Goal: Task Accomplishment & Management: Use online tool/utility

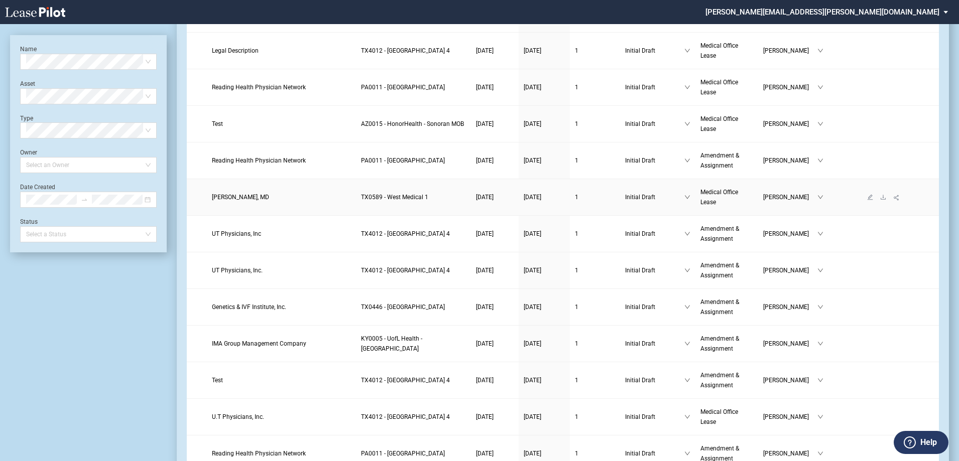
scroll to position [100, 0]
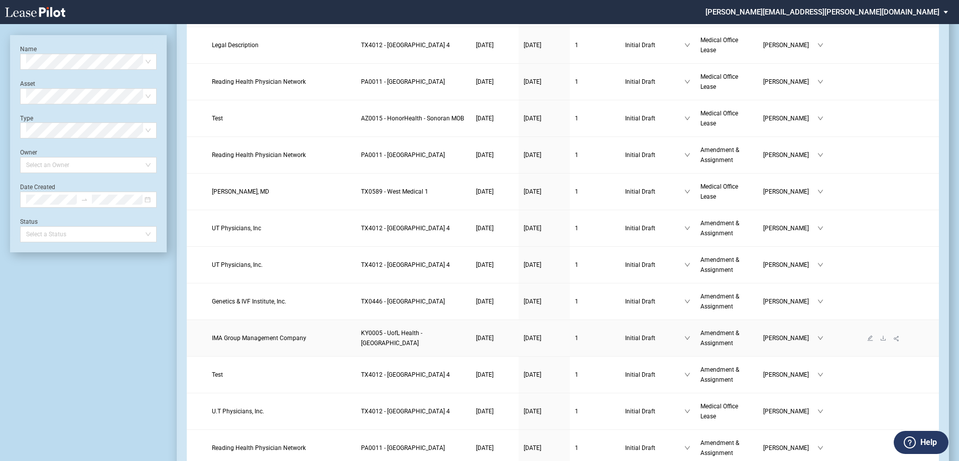
click at [856, 342] on td at bounding box center [883, 338] width 110 height 37
click at [869, 338] on icon "edit" at bounding box center [870, 338] width 6 height 6
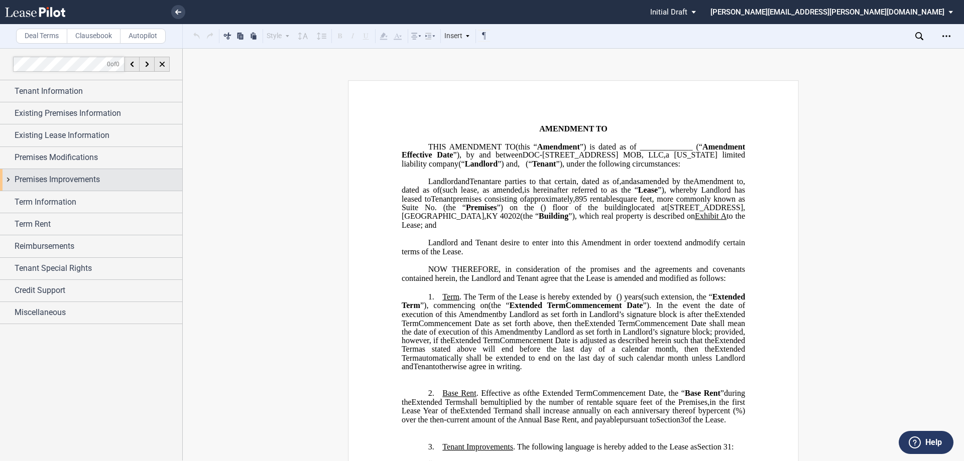
click at [78, 185] on span "Premises Improvements" at bounding box center [57, 180] width 85 height 12
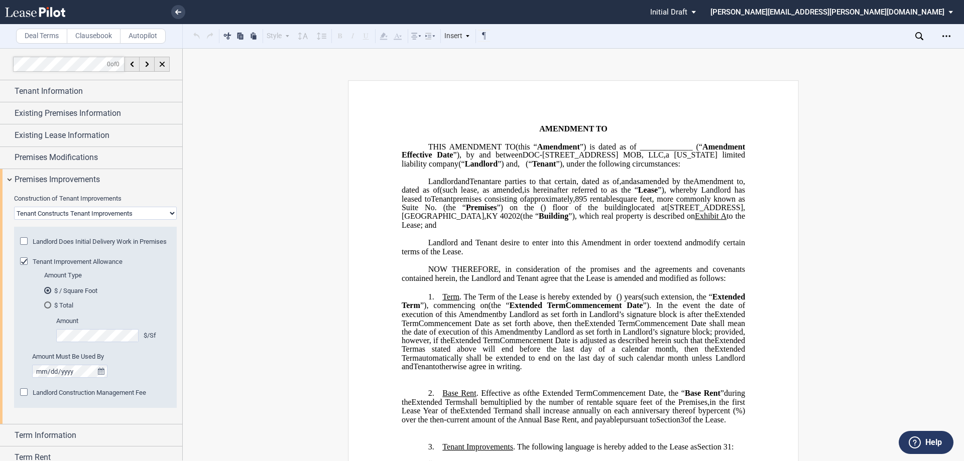
click at [85, 217] on select "Landlord Constructs Tenant Improvements Tenant Constructs Tenant Improvements "…" at bounding box center [95, 213] width 163 height 13
select select "landlord"
click at [14, 207] on select "Landlord Constructs Tenant Improvements Tenant Constructs Tenant Improvements "…" at bounding box center [95, 213] width 163 height 13
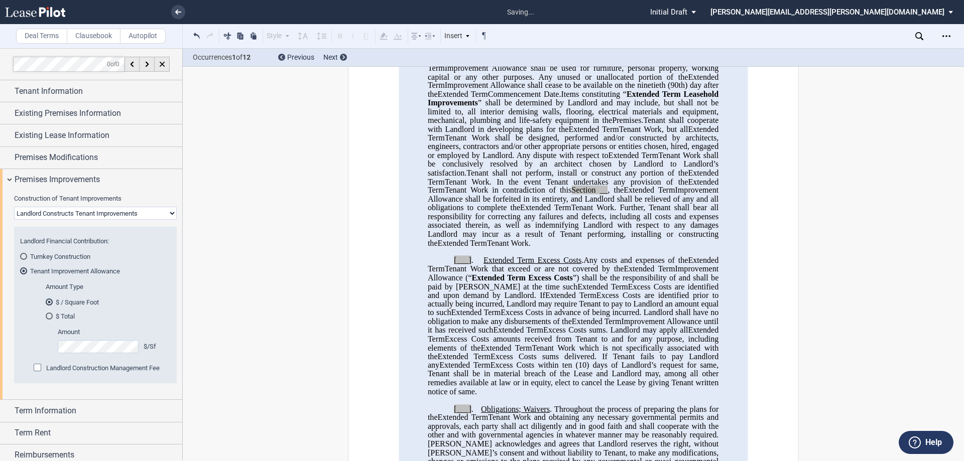
scroll to position [351, 0]
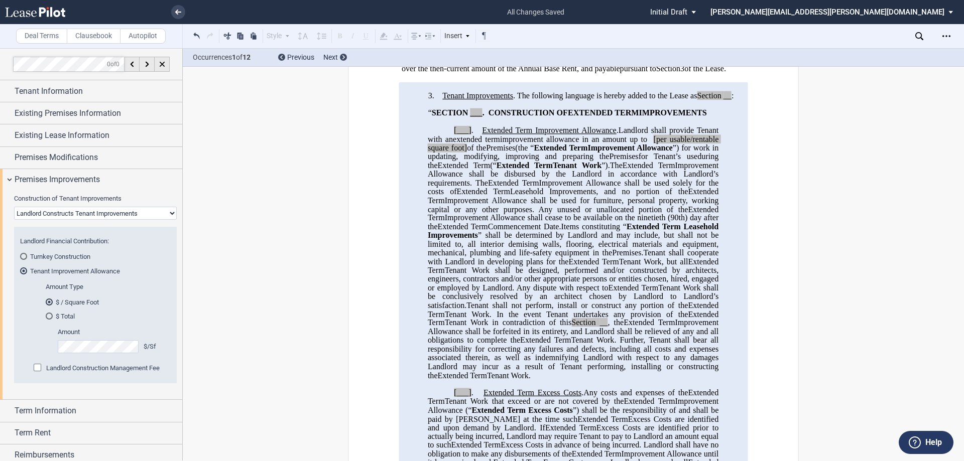
click at [34, 369] on div "Landlord Construction Management Fee" at bounding box center [39, 369] width 10 height 10
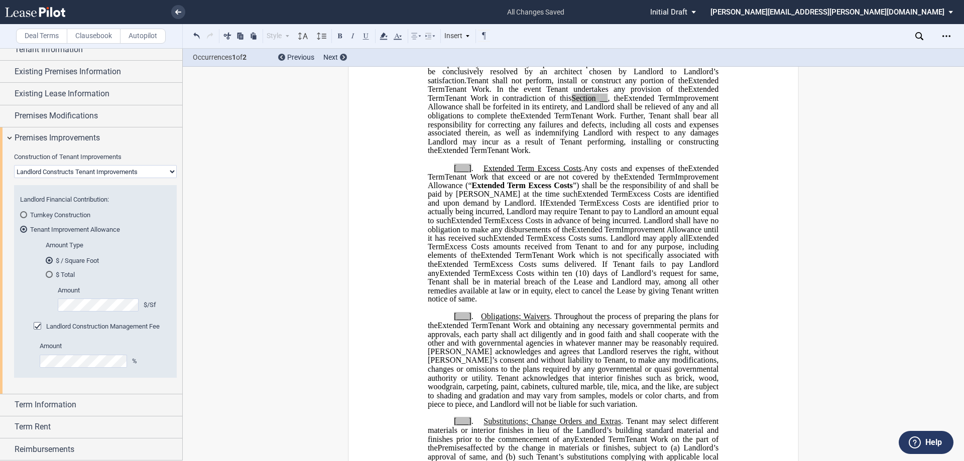
scroll to position [108, 0]
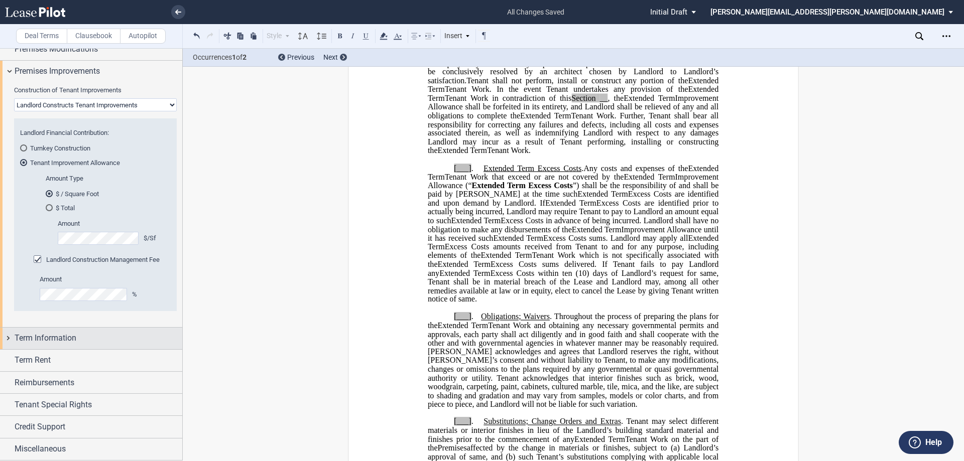
click at [62, 346] on div "Term Information" at bounding box center [91, 339] width 182 height 22
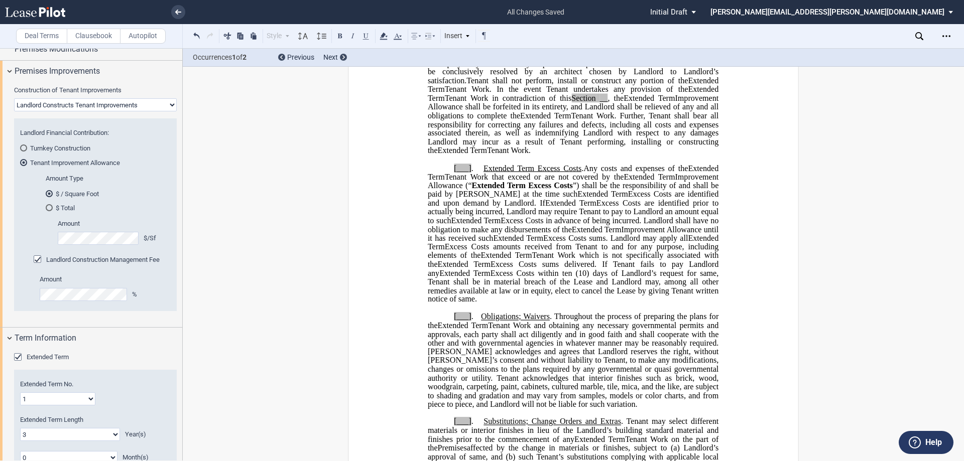
scroll to position [309, 0]
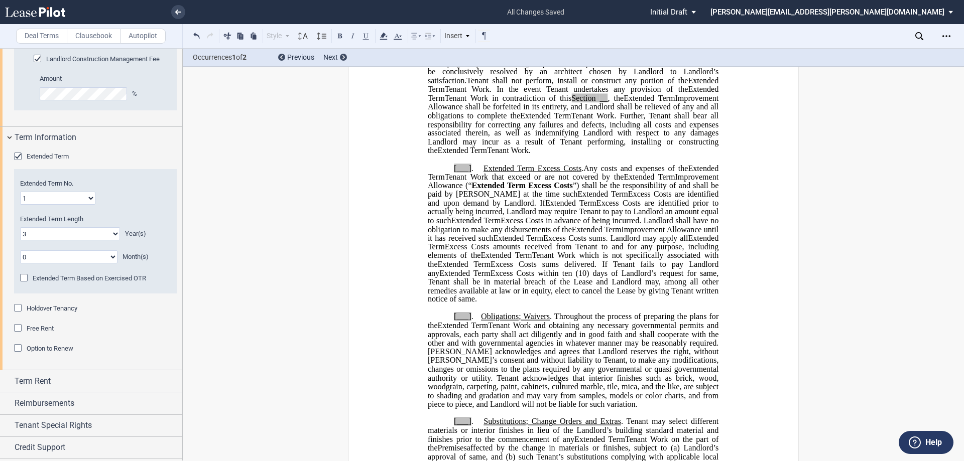
click at [72, 195] on select "1 2 3 4 5 6 7 8 9 10 11 12 13 14 15 16 17 18 19 20" at bounding box center [57, 198] width 75 height 13
select select "number:2"
click at [20, 192] on select "1 2 3 4 5 6 7 8 9 10 11 12 13 14 15 16 17 18 19 20" at bounding box center [57, 198] width 75 height 13
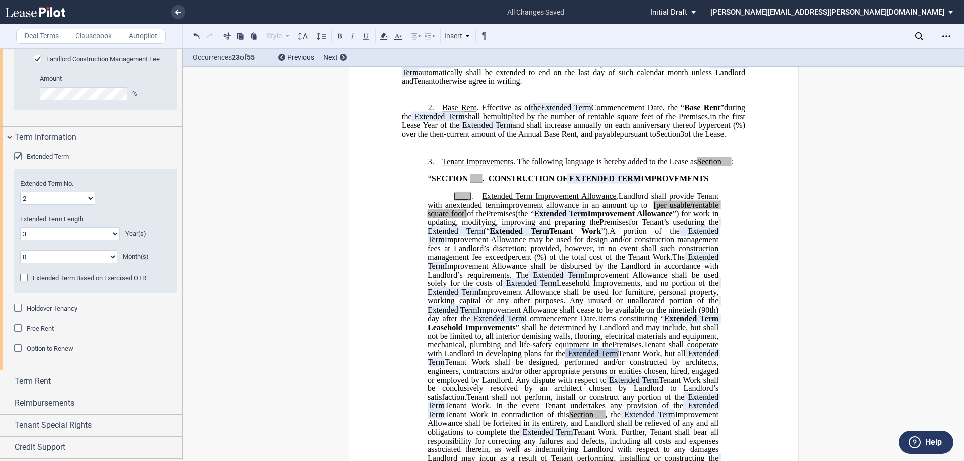
scroll to position [336, 0]
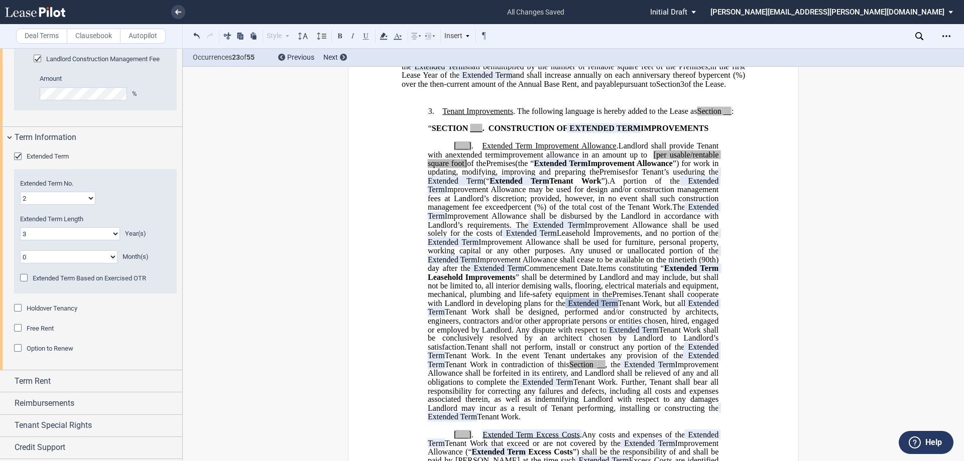
click at [62, 195] on select "1 2 3 4 5 6 7 8 9 10 11 12 13 14 15 16 17 18 19 20" at bounding box center [57, 198] width 75 height 13
click at [130, 178] on div "Extended Term No. 1 2 3 4 5 6 7 8 9 10 11 12 13 14 15 16 17 18 19 20 Extended T…" at bounding box center [95, 231] width 163 height 124
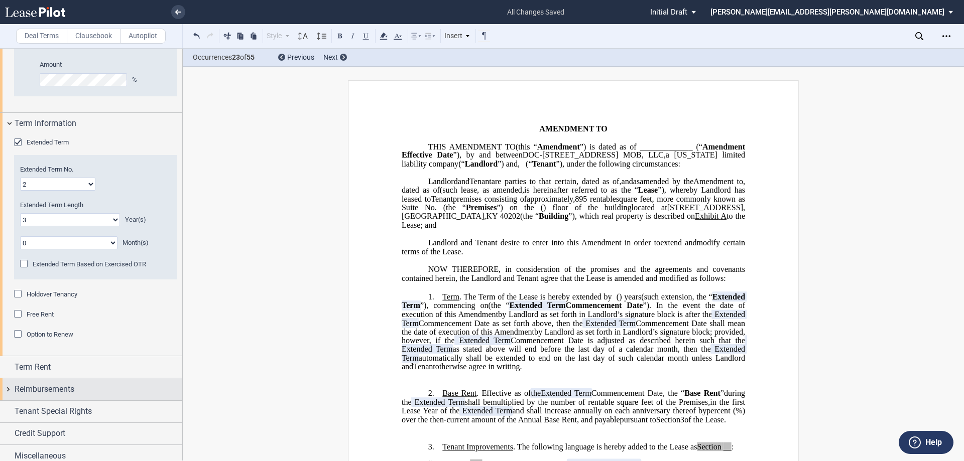
scroll to position [330, 0]
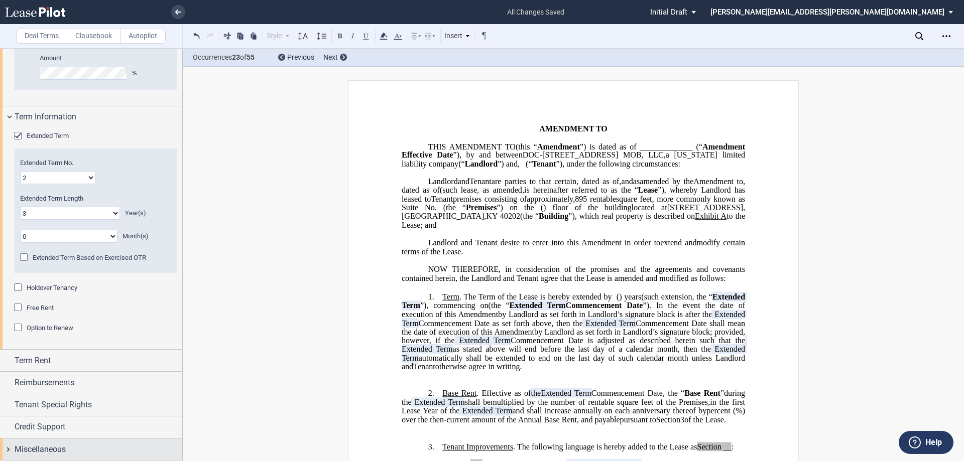
click at [67, 447] on div "Miscellaneous" at bounding box center [99, 450] width 168 height 12
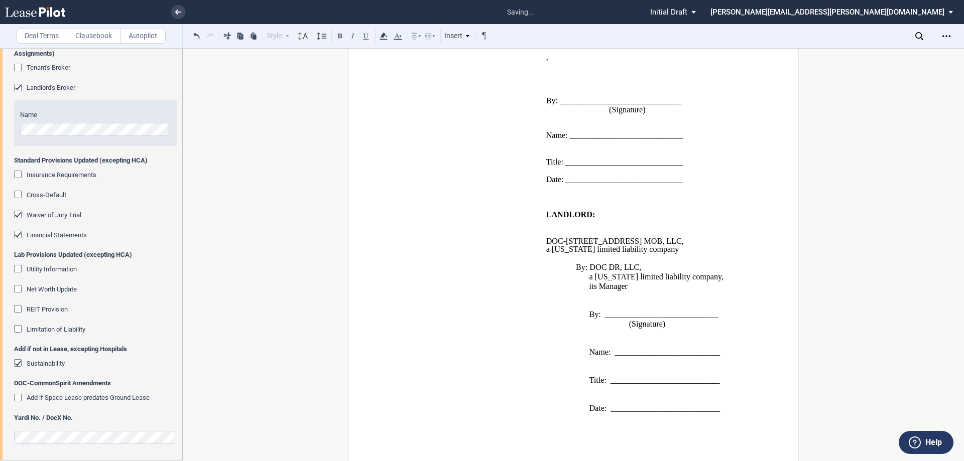
scroll to position [2151, 0]
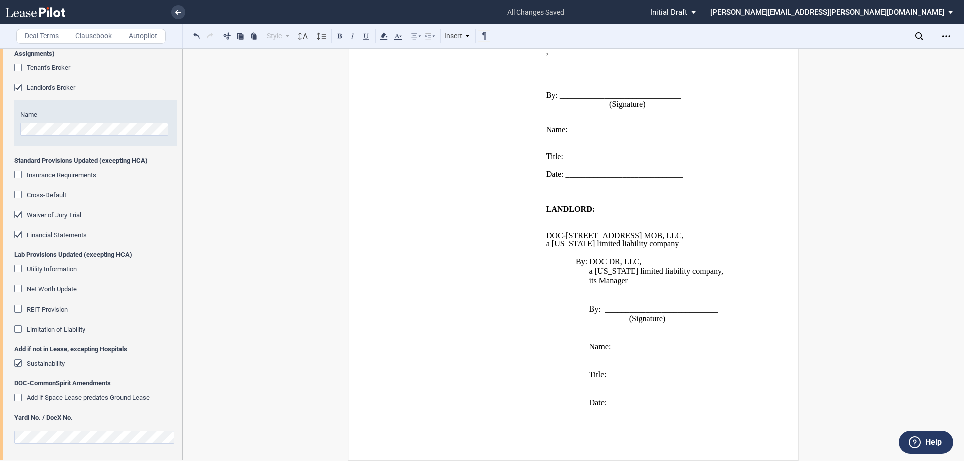
click at [225, 279] on div "Deal Terms Clausebook Autopilot Style Normal 8pt 9pt 10pt 10.5pt 11pt 12pt 14pt…" at bounding box center [482, 254] width 964 height 413
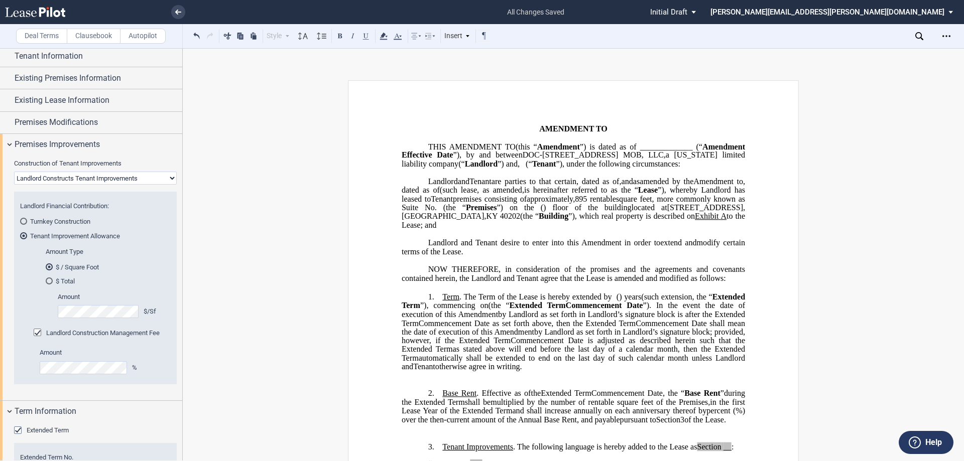
scroll to position [0, 0]
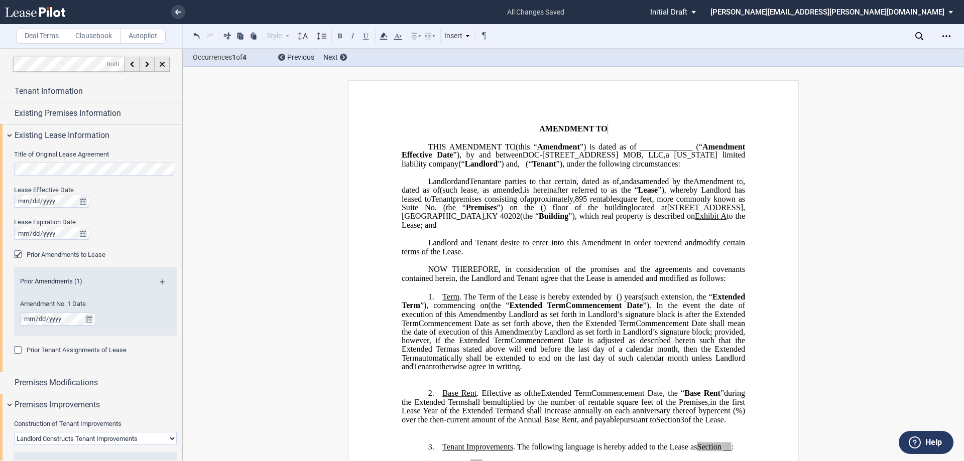
click at [638, 221] on span "”), which real property is described on" at bounding box center [631, 216] width 126 height 9
drag, startPoint x: 489, startPoint y: 205, endPoint x: 505, endPoint y: 208, distance: 15.8
click at [621, 186] on span "and" at bounding box center [627, 181] width 12 height 9
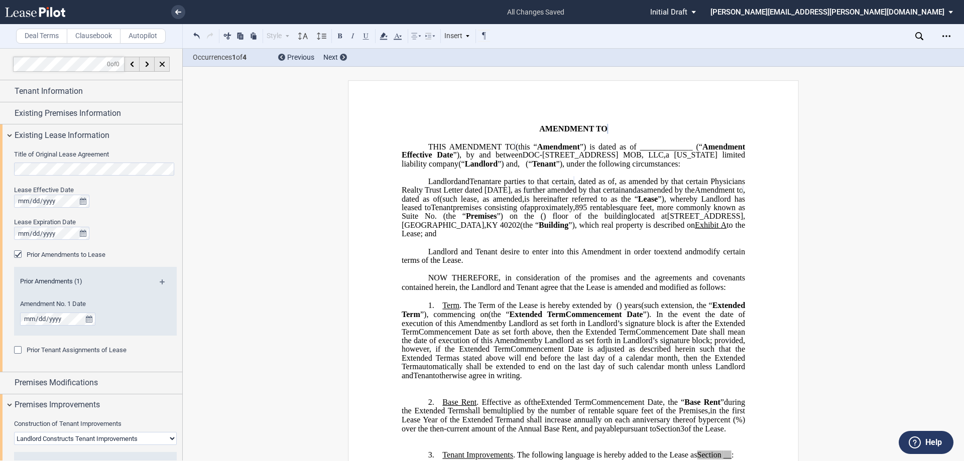
drag, startPoint x: 540, startPoint y: 215, endPoint x: 555, endPoint y: 218, distance: 16.0
click at [625, 195] on span "and" at bounding box center [631, 190] width 12 height 9
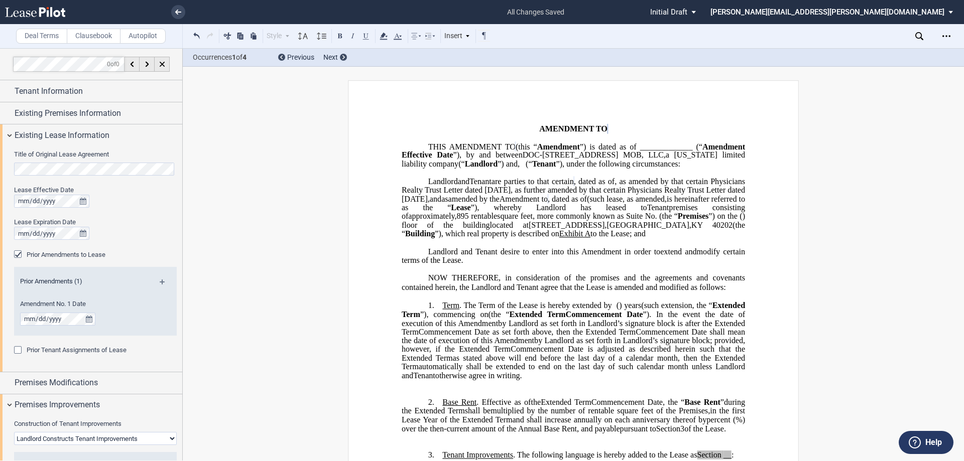
click at [448, 203] on span "as" at bounding box center [444, 198] width 7 height 9
drag, startPoint x: 732, startPoint y: 216, endPoint x: 722, endPoint y: 216, distance: 10.5
click at [441, 203] on span "and" at bounding box center [436, 198] width 12 height 9
drag, startPoint x: 422, startPoint y: 227, endPoint x: 393, endPoint y: 225, distance: 28.7
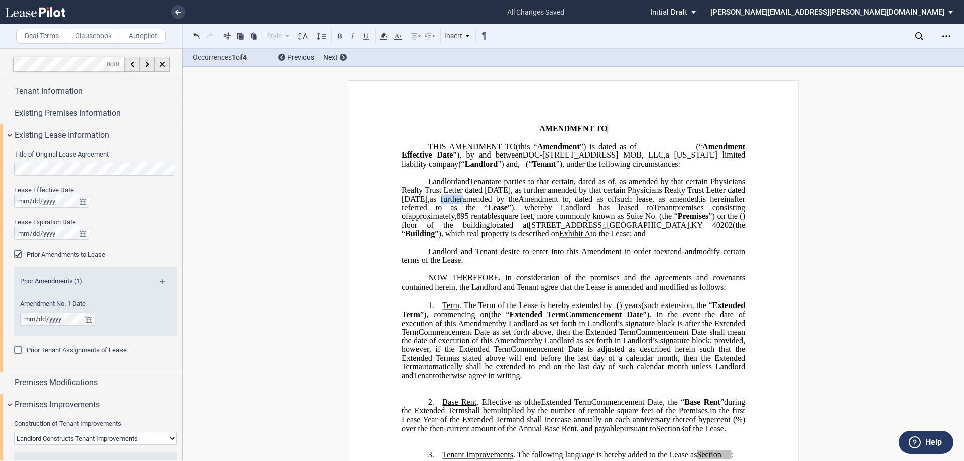
click at [449, 203] on span "amended by the" at bounding box center [462, 198] width 52 height 9
click at [615, 203] on span "(such lease" at bounding box center [634, 198] width 38 height 9
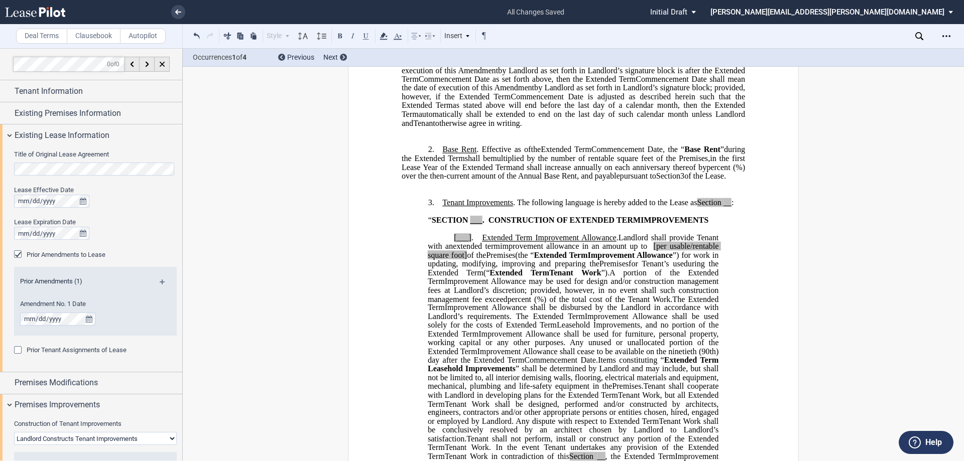
scroll to position [301, 0]
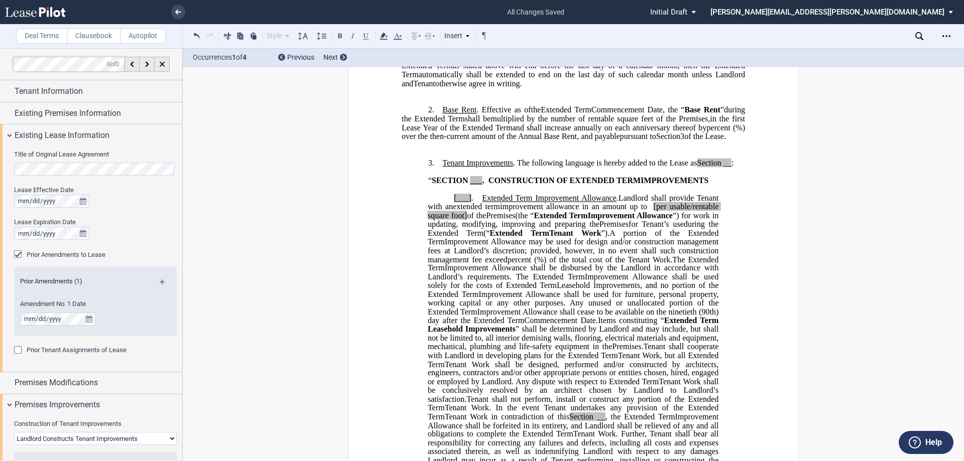
drag, startPoint x: 725, startPoint y: 142, endPoint x: 777, endPoint y: 166, distance: 57.7
click at [684, 114] on span ", the “" at bounding box center [673, 109] width 22 height 9
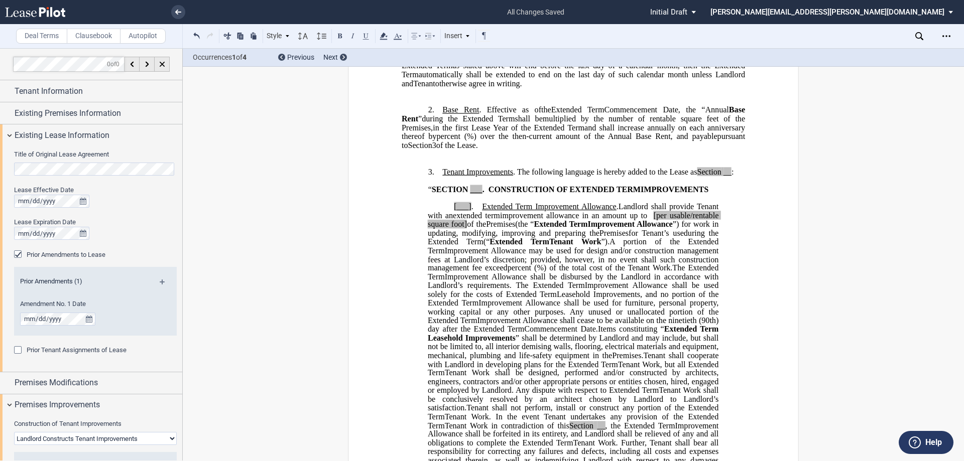
drag, startPoint x: 719, startPoint y: 144, endPoint x: 767, endPoint y: 145, distance: 48.2
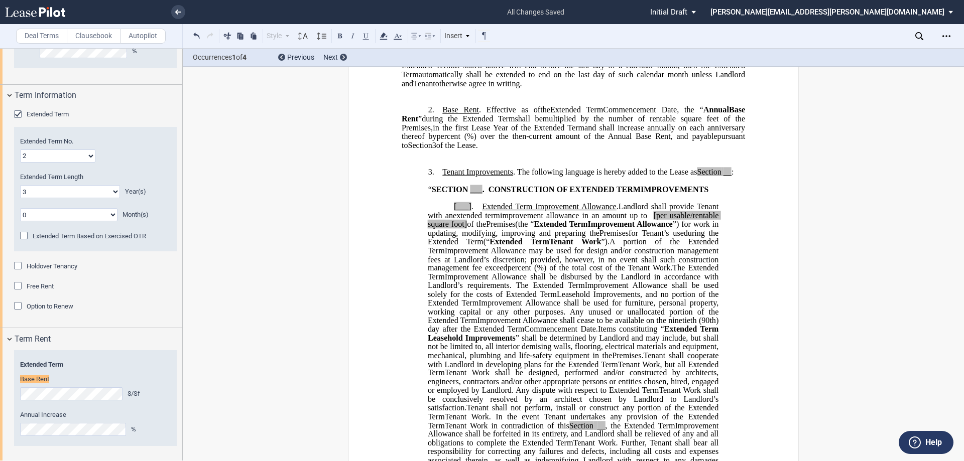
scroll to position [701, 0]
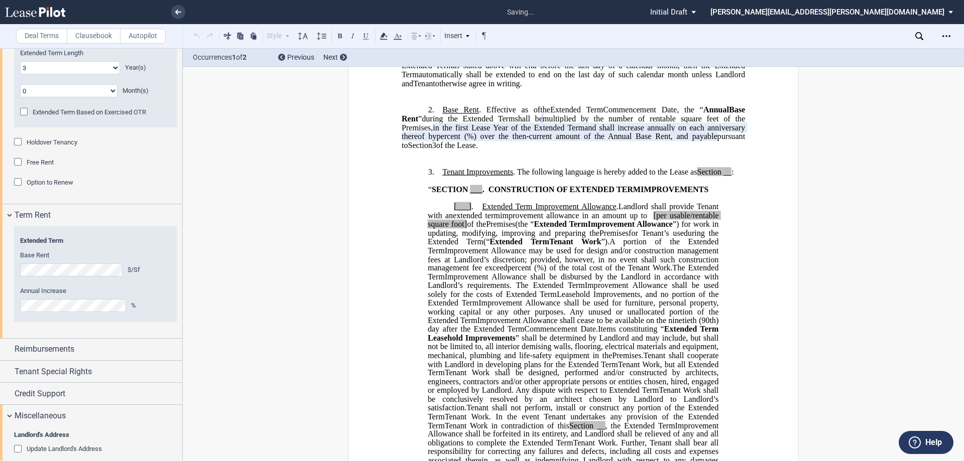
click at [717, 141] on span "%) over the then-current amount of the Annual Base Rent, and payable" at bounding box center [592, 136] width 250 height 9
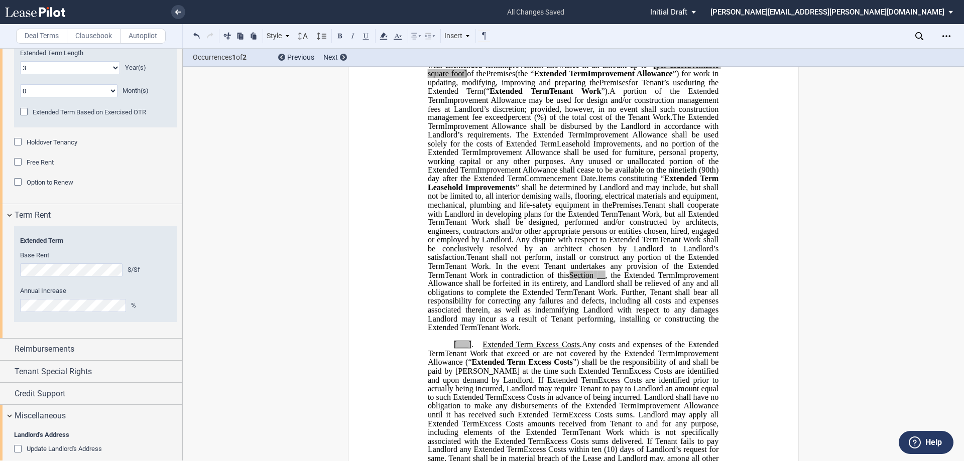
scroll to position [351, 0]
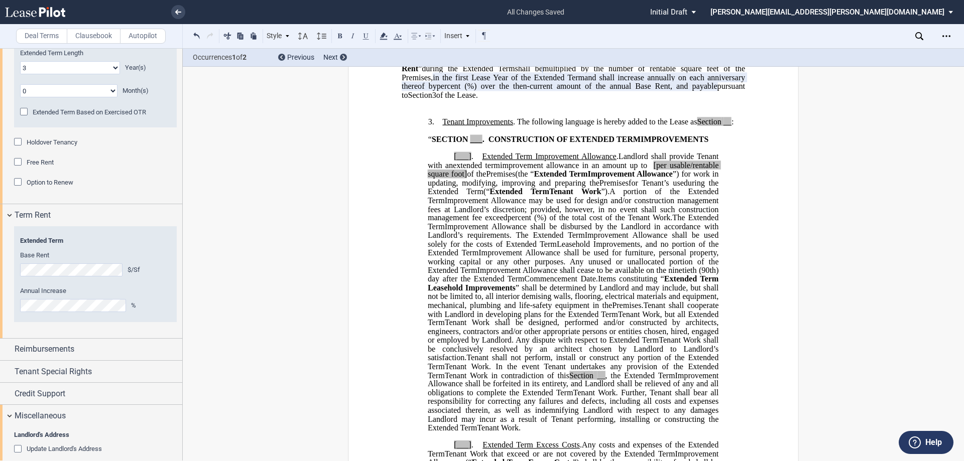
click at [476, 144] on span "___" at bounding box center [476, 139] width 12 height 9
drag, startPoint x: 475, startPoint y: 173, endPoint x: 484, endPoint y: 172, distance: 9.2
click at [482, 144] on span "___" at bounding box center [476, 139] width 12 height 9
click at [723, 126] on span "Tenant Improvements . The following language is hereby added to the Lease as Se…" at bounding box center [587, 121] width 291 height 9
click at [724, 126] on span "__" at bounding box center [727, 121] width 8 height 9
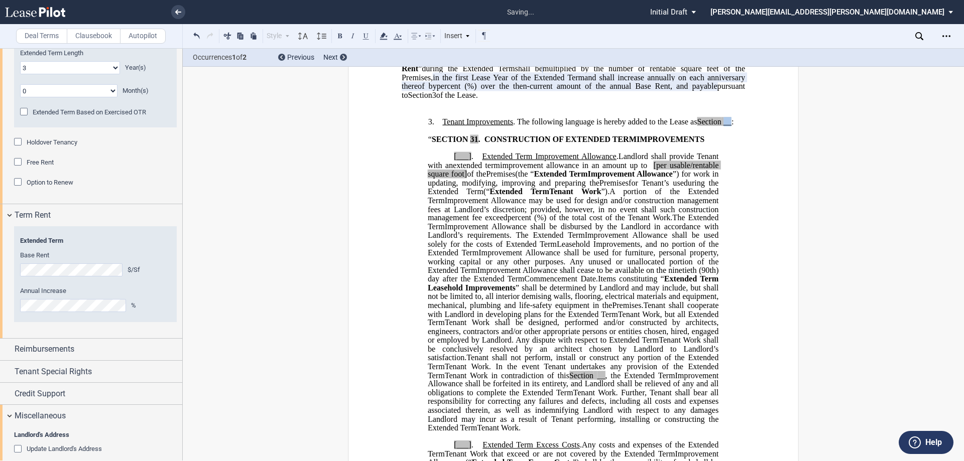
drag, startPoint x: 724, startPoint y: 157, endPoint x: 731, endPoint y: 157, distance: 6.5
click at [731, 126] on span "Tenant Improvements . The following language is hereby added to the Lease as Se…" at bounding box center [587, 121] width 291 height 9
drag, startPoint x: 453, startPoint y: 200, endPoint x: 469, endPoint y: 200, distance: 16.1
click at [469, 161] on span "[___] ." at bounding box center [468, 156] width 28 height 9
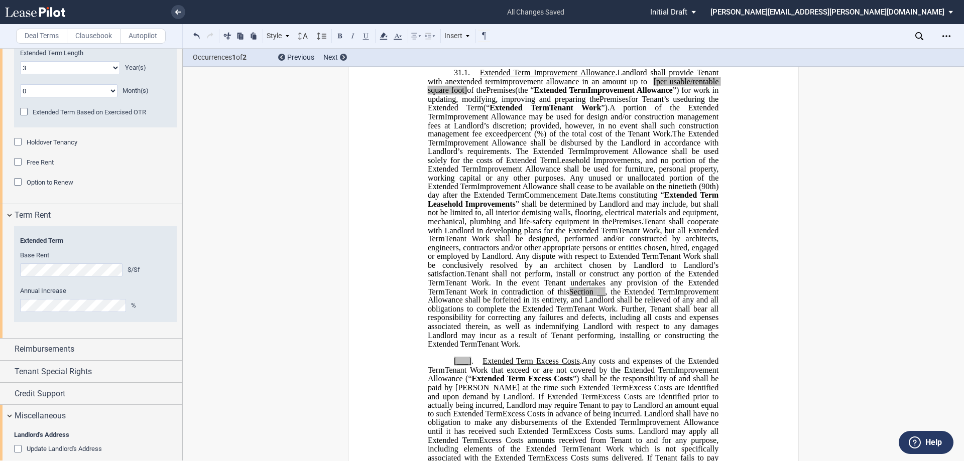
scroll to position [452, 0]
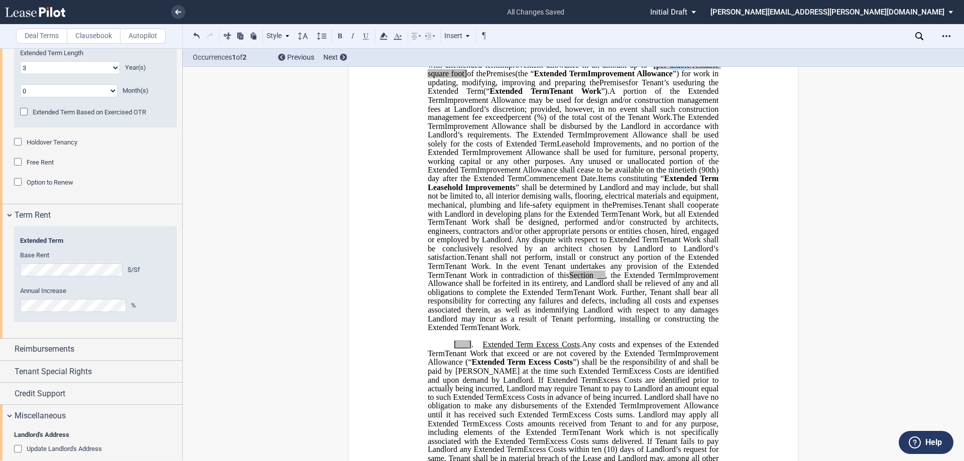
drag, startPoint x: 447, startPoint y: 119, endPoint x: 422, endPoint y: 118, distance: 24.6
click at [422, 118] on div "!!SET_LEVEL_0!! !!LEASE_LEVEL_1!! 3. Tenant Improvements . The following langua…" at bounding box center [573, 467] width 343 height 919
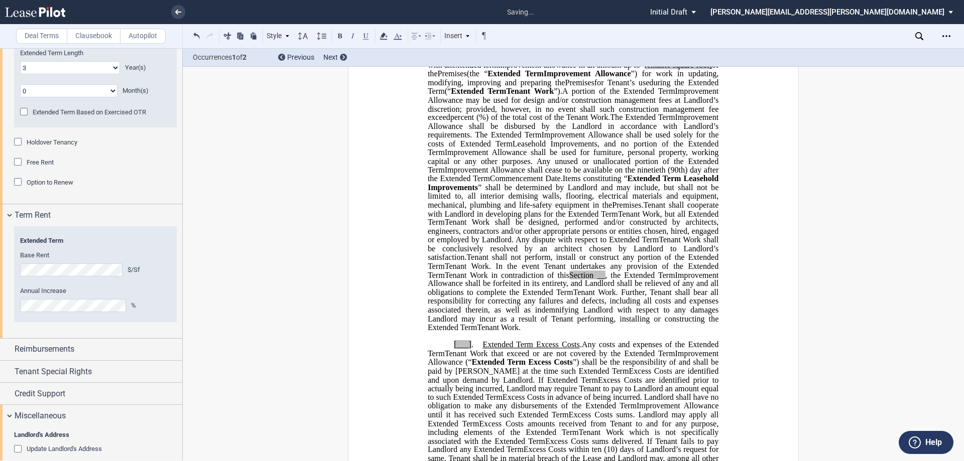
click at [443, 78] on span "of the" at bounding box center [574, 70] width 293 height 18
drag, startPoint x: 662, startPoint y: 326, endPoint x: 673, endPoint y: 327, distance: 10.1
click at [620, 280] on span "Tenant Work in contradiction of this Section __ , the" at bounding box center [533, 275] width 176 height 9
drag, startPoint x: 451, startPoint y: 397, endPoint x: 468, endPoint y: 397, distance: 17.6
click at [468, 349] on span "[___] ." at bounding box center [468, 344] width 29 height 9
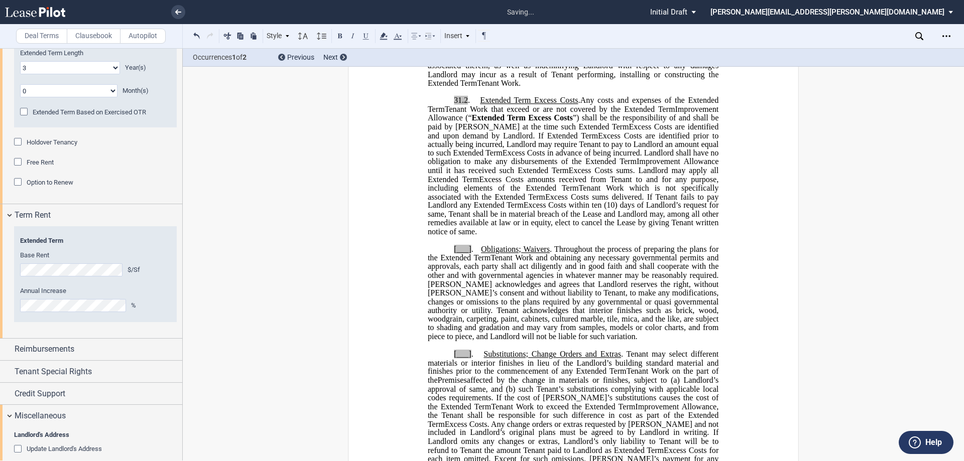
scroll to position [652, 0]
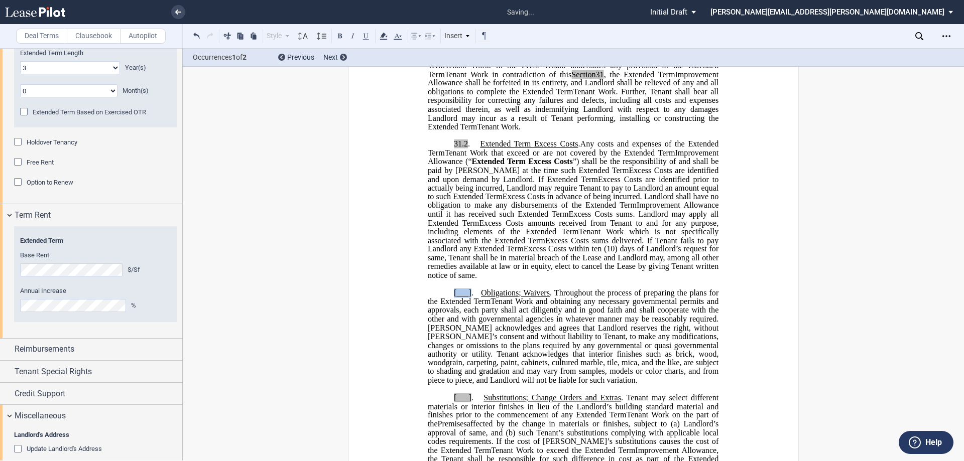
drag, startPoint x: 452, startPoint y: 355, endPoint x: 468, endPoint y: 354, distance: 16.6
click at [468, 306] on span "[___] . Obligations; Waivers . Throughout the process of preparing the plans fo…" at bounding box center [574, 297] width 293 height 18
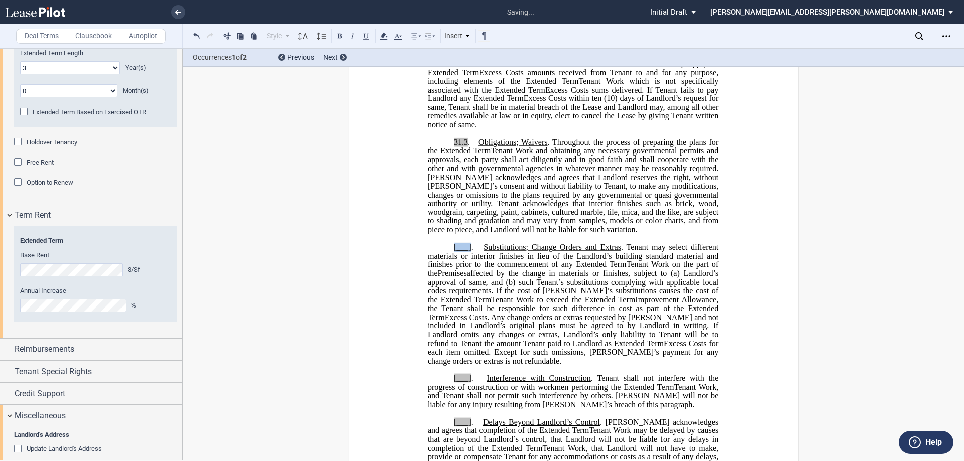
drag, startPoint x: 451, startPoint y: 306, endPoint x: 468, endPoint y: 308, distance: 17.6
click at [468, 269] on span "[___] . Substitutions; Change Orders and Extras . Tenant may select different m…" at bounding box center [574, 256] width 293 height 26
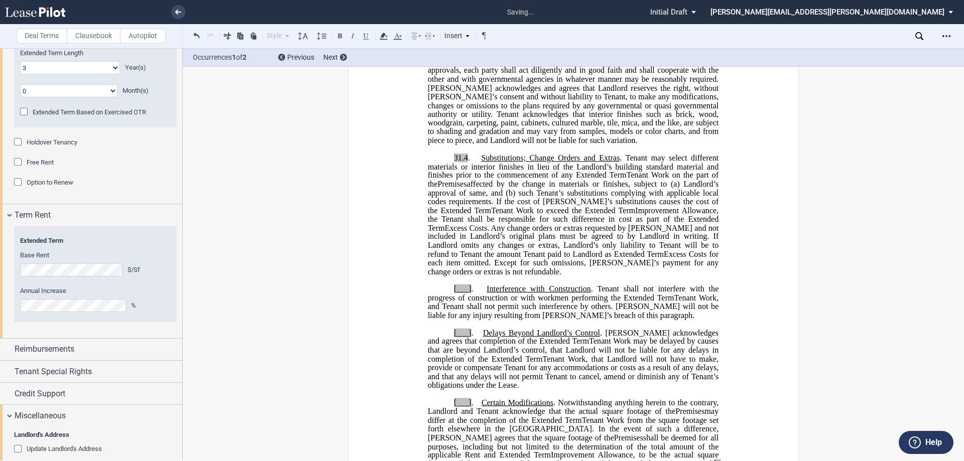
scroll to position [903, 0]
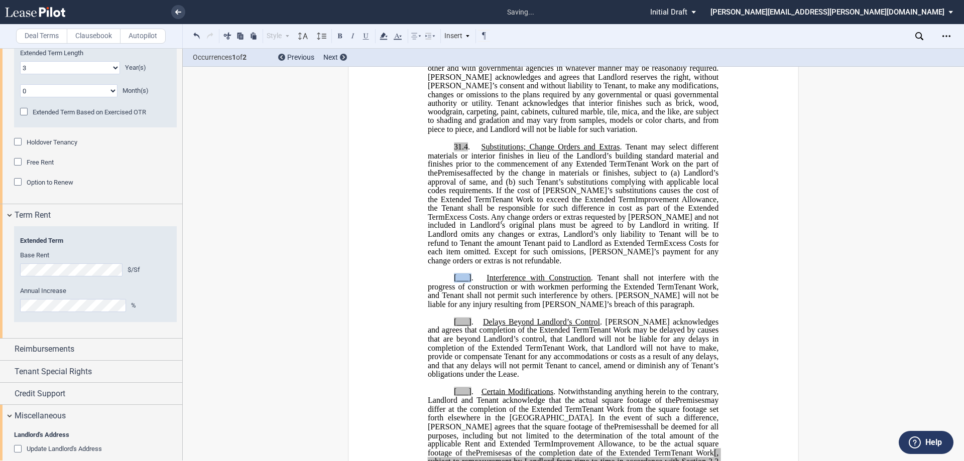
drag, startPoint x: 451, startPoint y: 340, endPoint x: 468, endPoint y: 338, distance: 17.7
click at [468, 291] on span "[___] . Interference with Construction . Tenant shall not interfere with the pr…" at bounding box center [574, 283] width 293 height 18
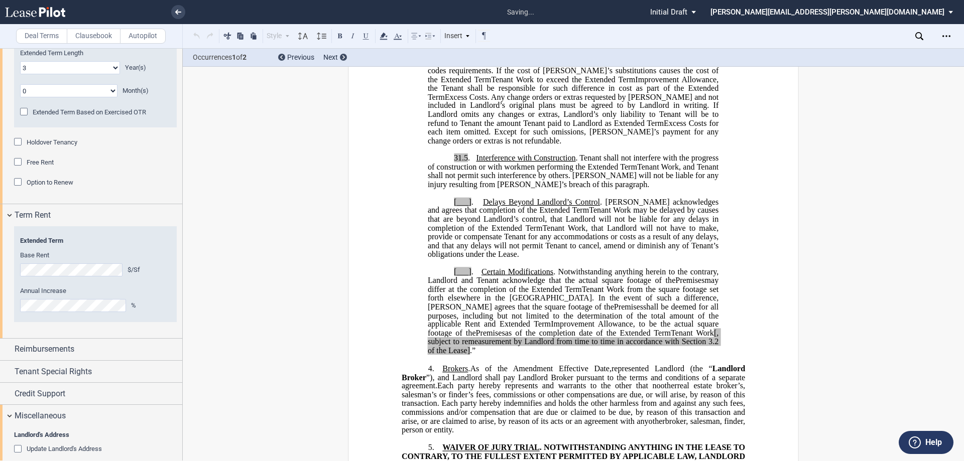
scroll to position [1054, 0]
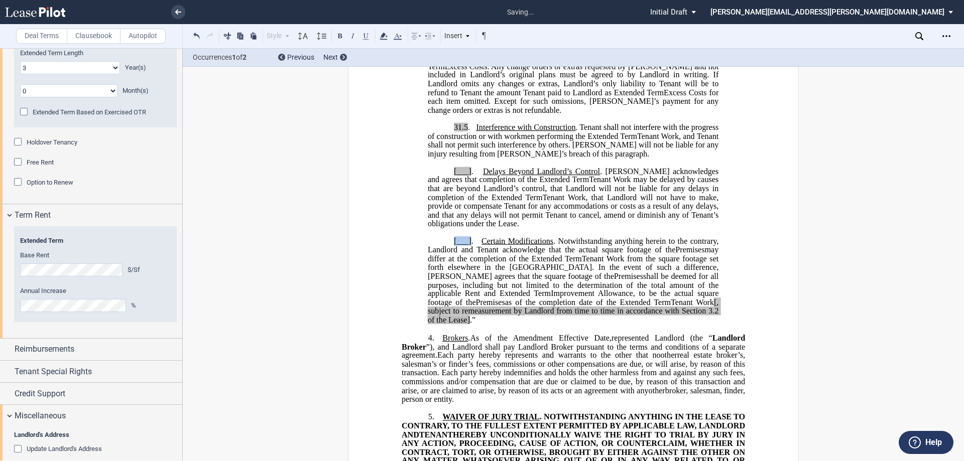
drag, startPoint x: 449, startPoint y: 302, endPoint x: 469, endPoint y: 304, distance: 20.6
click at [469, 304] on p "[___] . Certain Modifications . Notwithstanding anything herein to the contrary…" at bounding box center [573, 280] width 291 height 87
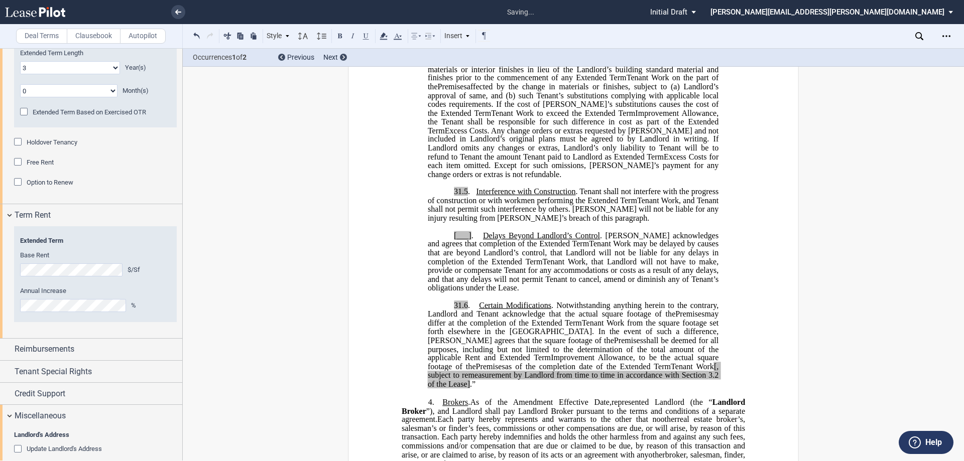
scroll to position [1004, 0]
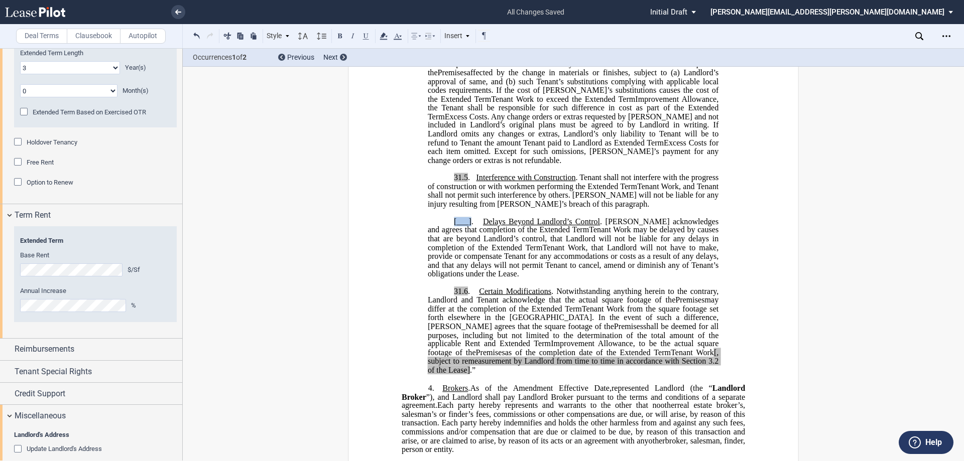
drag, startPoint x: 450, startPoint y: 283, endPoint x: 468, endPoint y: 282, distance: 18.1
click at [468, 279] on p "[___] . Delays Beyond Landlord’s Control . Tenant acknowledges and agrees that …" at bounding box center [573, 247] width 291 height 61
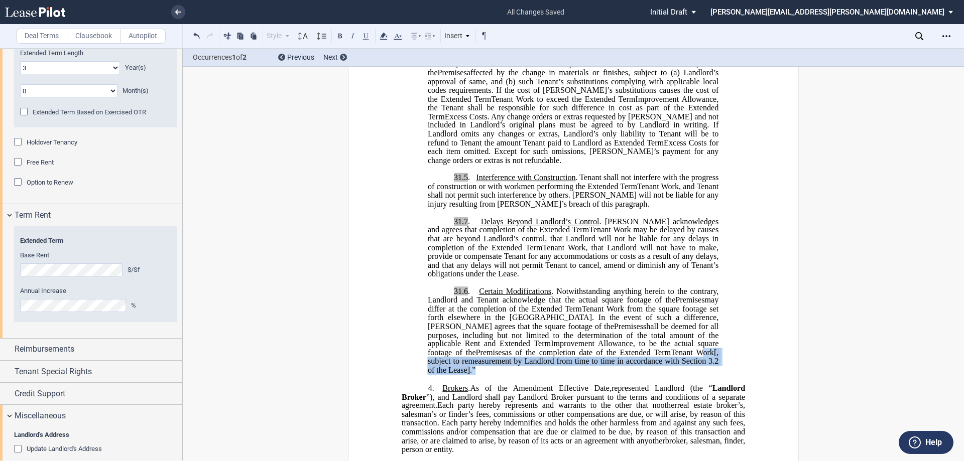
drag, startPoint x: 575, startPoint y: 429, endPoint x: 678, endPoint y: 413, distance: 104.2
click at [670, 375] on p "31.6 . Certain Modifications . Notwithstanding anything herein to the contrary,…" at bounding box center [573, 331] width 291 height 87
click at [678, 366] on span "[, subject to remeasurement by Landlord from time to time in accordance with Se…" at bounding box center [574, 357] width 293 height 18
drag, startPoint x: 669, startPoint y: 432, endPoint x: 673, endPoint y: 410, distance: 22.4
click at [673, 375] on p "31.6 . Certain Modifications . Notwithstanding anything herein to the contrary,…" at bounding box center [573, 331] width 291 height 87
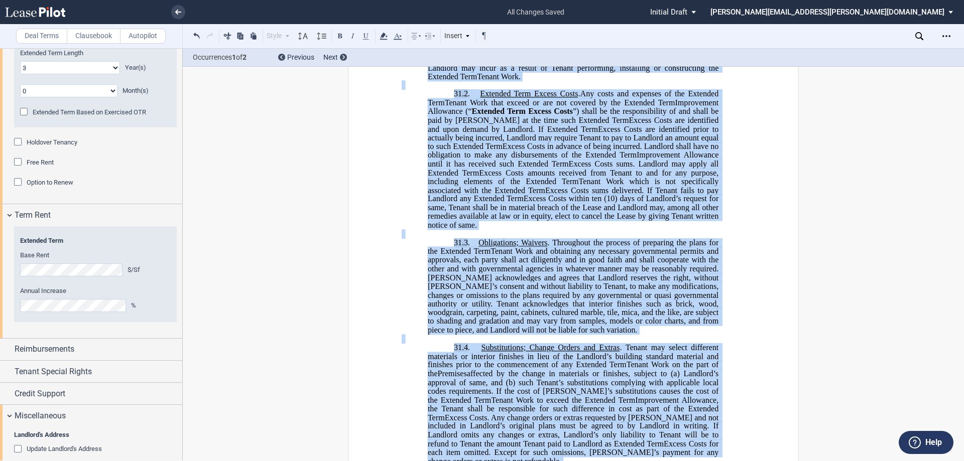
scroll to position [402, 0]
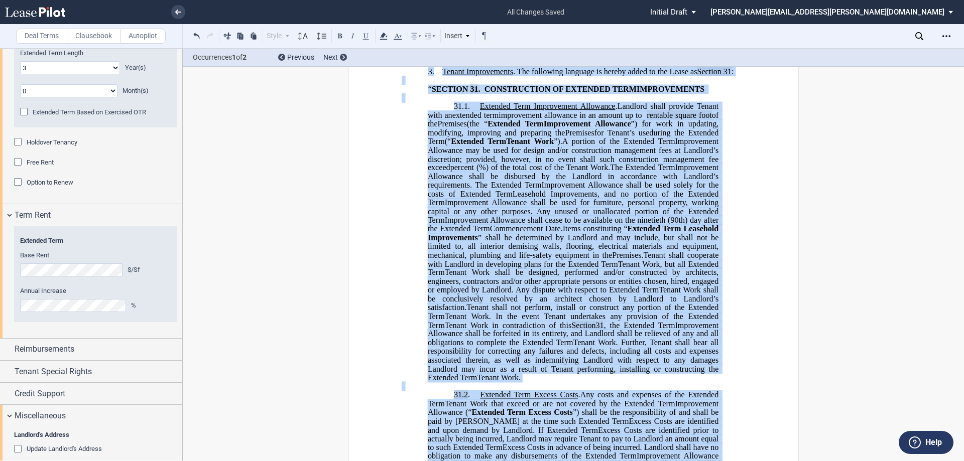
drag, startPoint x: 490, startPoint y: 320, endPoint x: 438, endPoint y: 91, distance: 235.2
click at [386, 36] on icon at bounding box center [383, 36] width 12 height 12
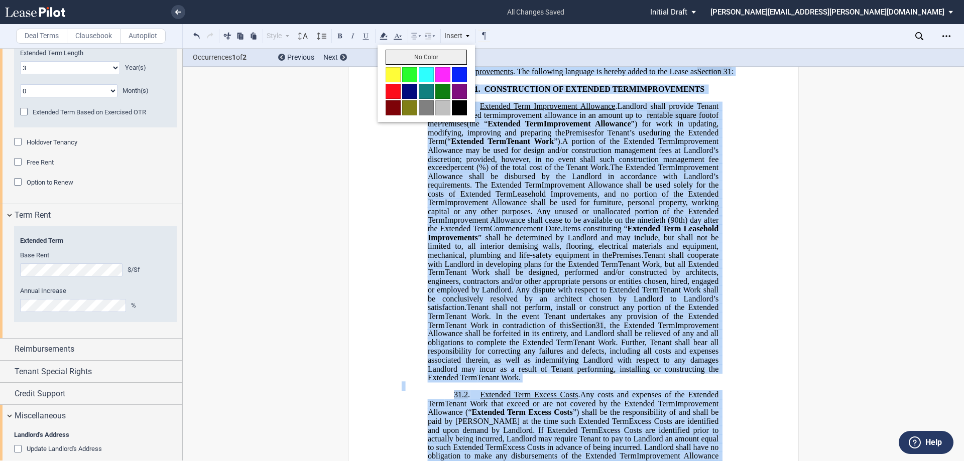
click at [432, 60] on button "No Color" at bounding box center [425, 57] width 81 height 15
click at [526, 172] on span "Improvement Allowance may be used for design and/or construction management fee…" at bounding box center [574, 154] width 293 height 35
click at [650, 102] on p at bounding box center [573, 98] width 343 height 9
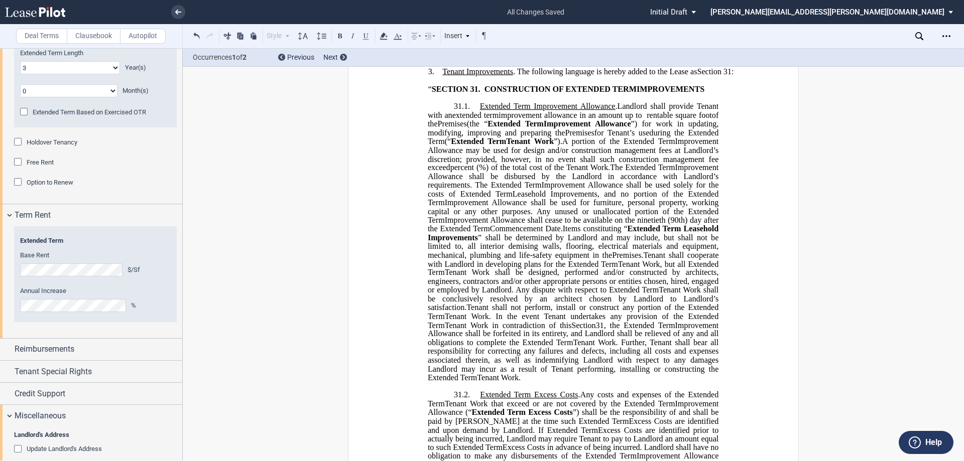
scroll to position [162, 0]
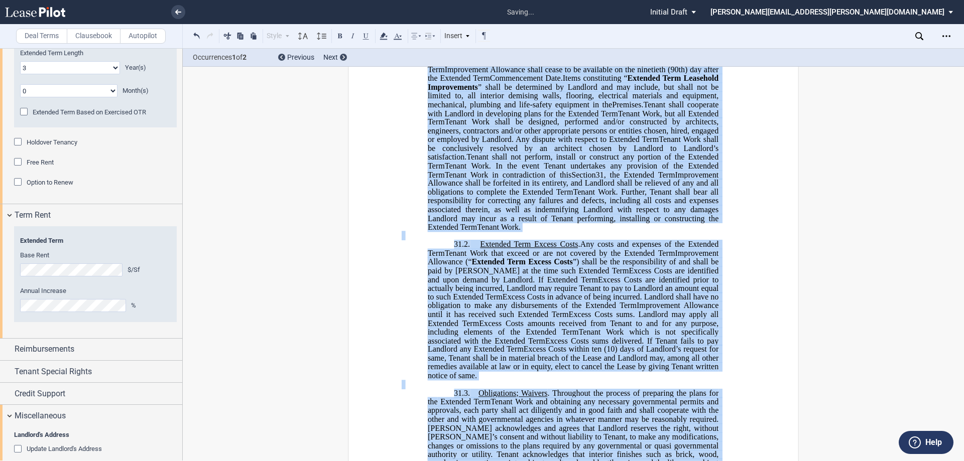
click at [606, 240] on p at bounding box center [573, 236] width 343 height 9
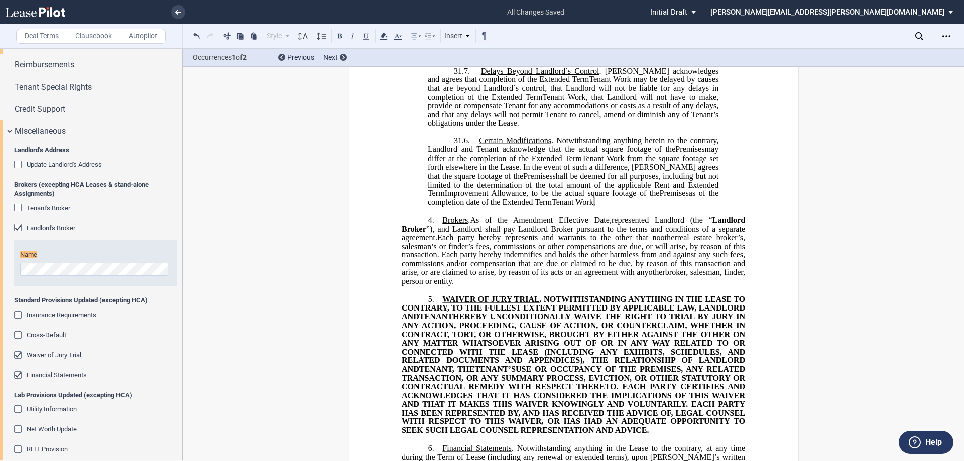
scroll to position [986, 0]
click at [0, 266] on html ".bocls-1{fill:#26354a;fill-rule:evenodd} Loading... × all changes saved Pending…" at bounding box center [482, 230] width 964 height 461
click at [266, 260] on div "﻿ !!CUSTOM_FOOTER_DISTANCE_0.1!! !!CUSTOM_FOOTER_START!! ﻿ !!CUSTOM_PAGE_NUMBER…" at bounding box center [573, 49] width 781 height 2246
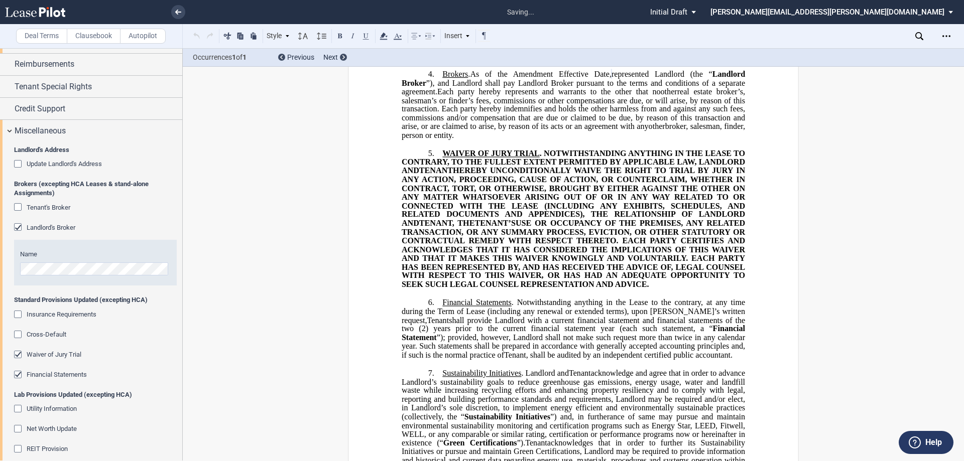
scroll to position [1305, 0]
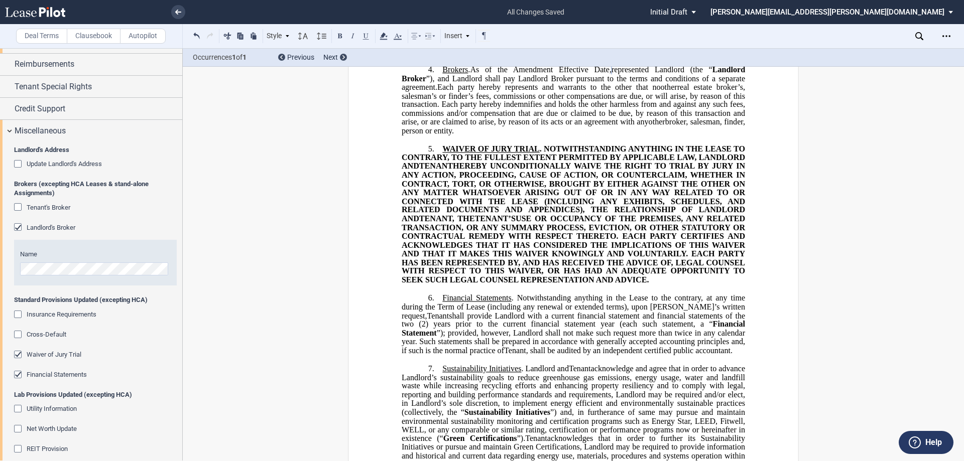
click at [943, 36] on use "Open Lease options menu" at bounding box center [946, 36] width 8 height 2
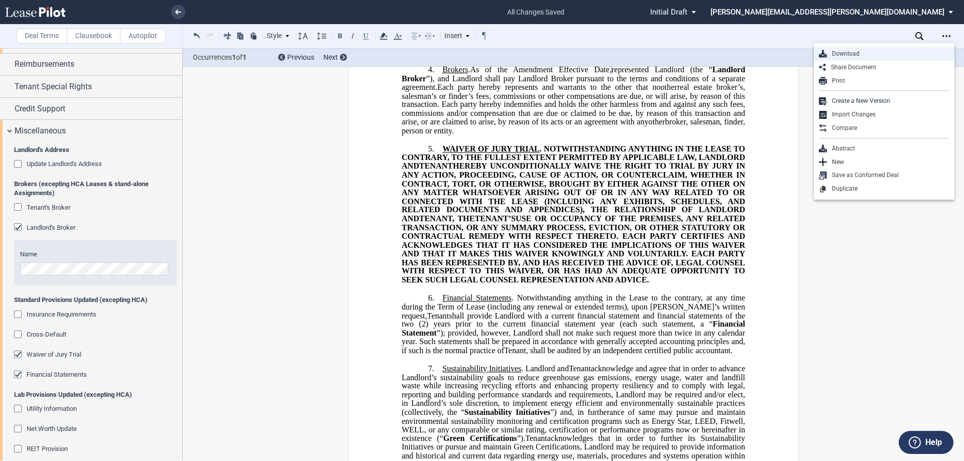
click at [874, 55] on div "Download" at bounding box center [888, 54] width 122 height 9
